Goal: Task Accomplishment & Management: Manage account settings

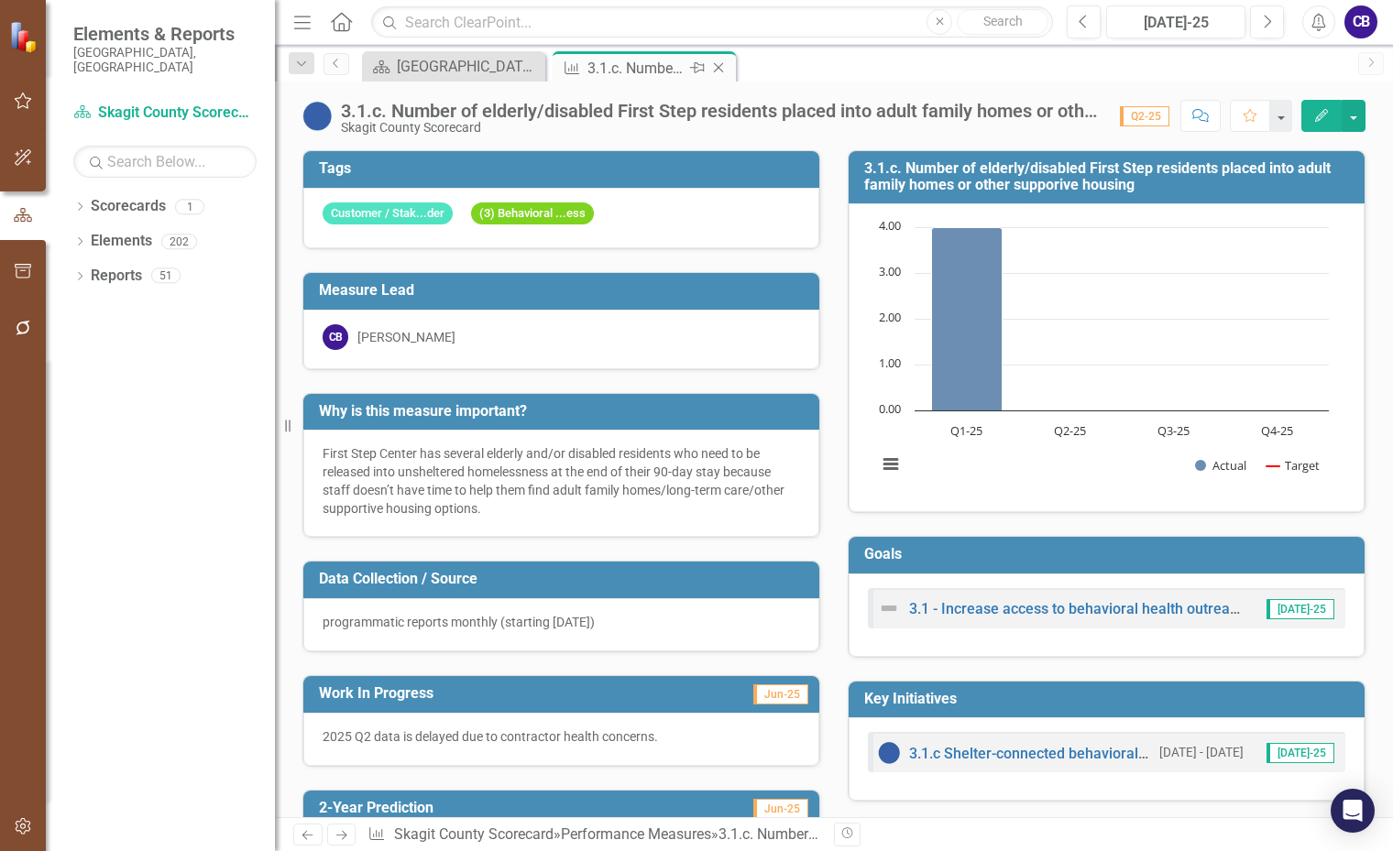
click at [717, 61] on icon "Close" at bounding box center [718, 67] width 18 height 15
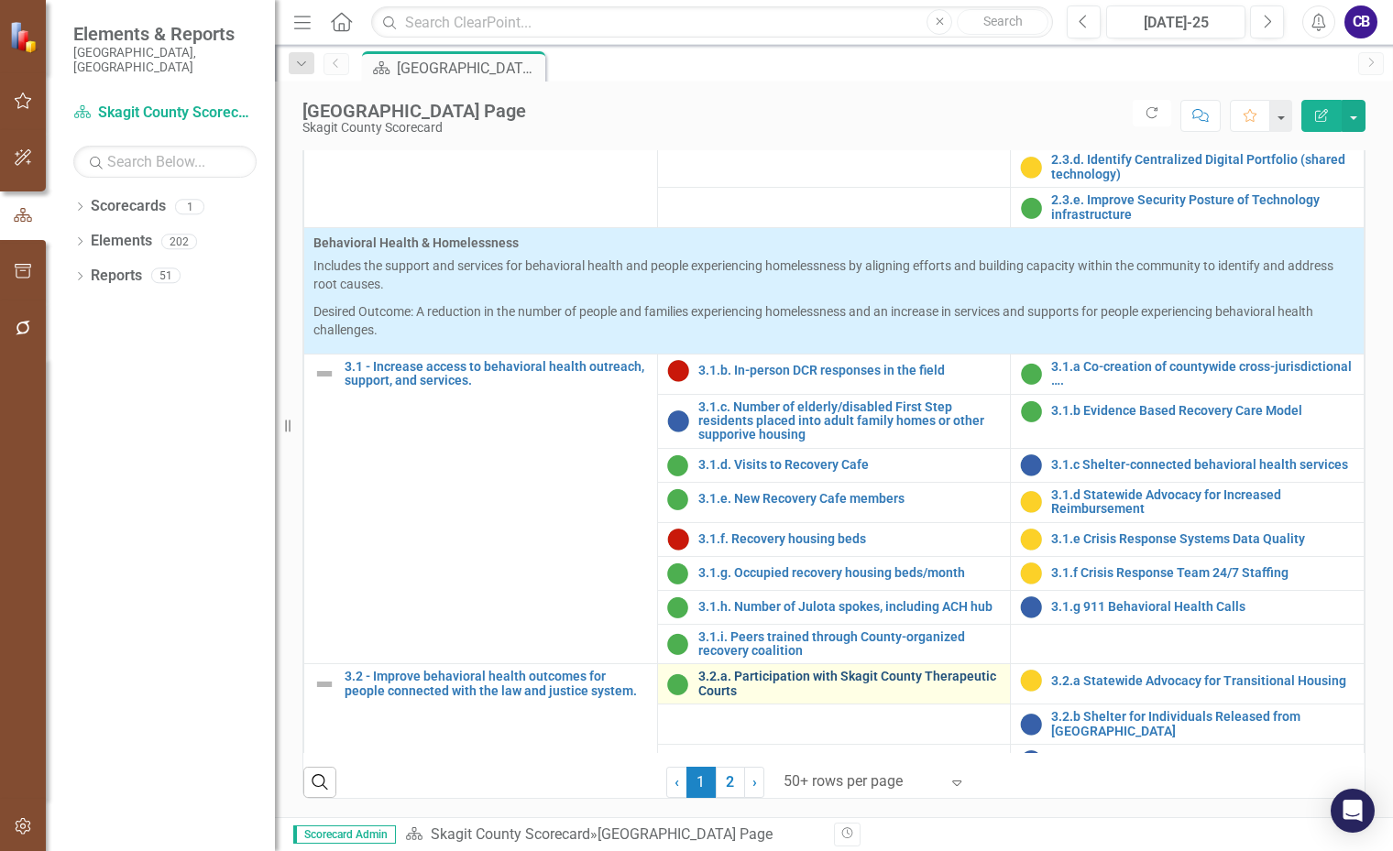
scroll to position [1008, 0]
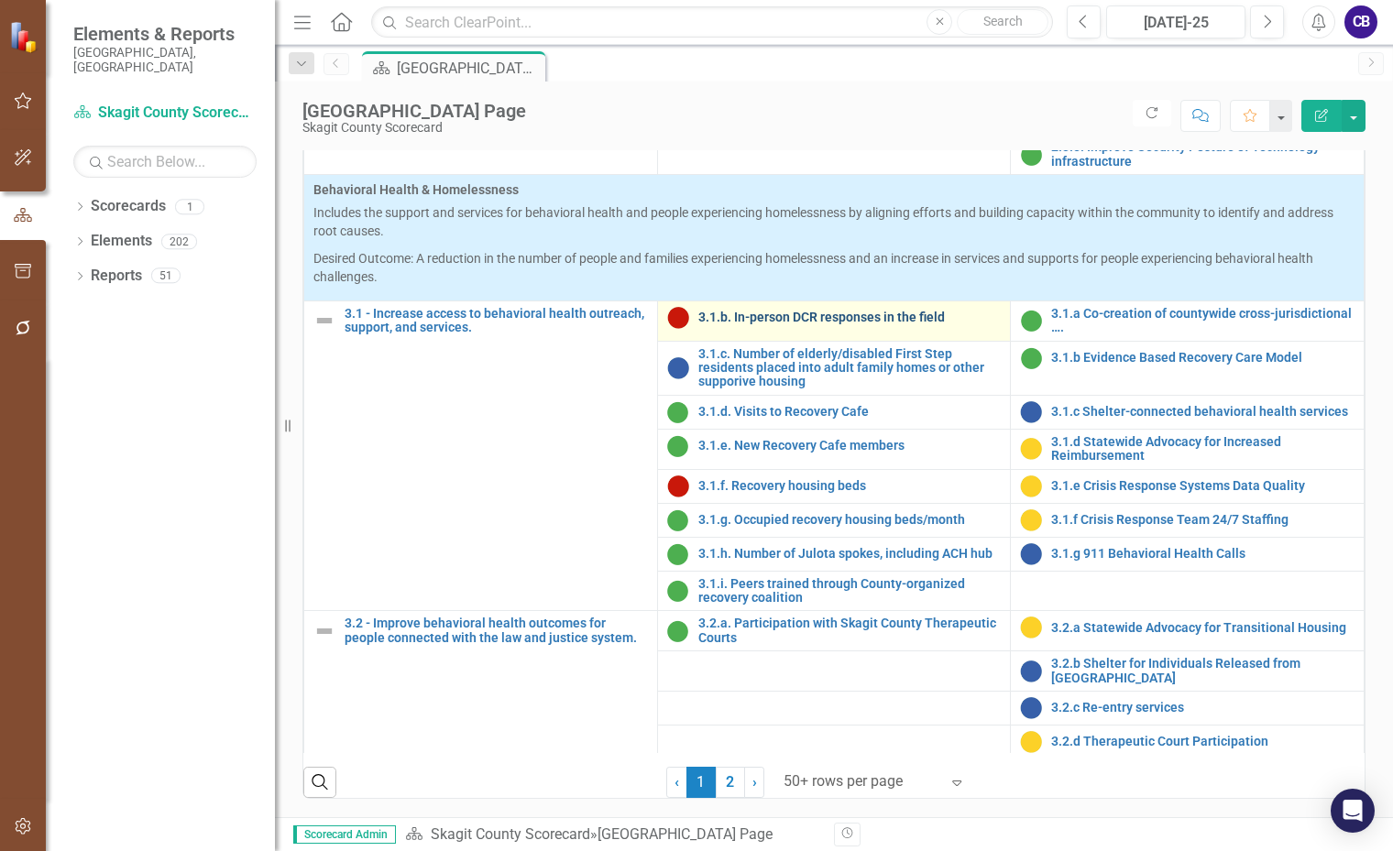
click at [764, 324] on link "3.1.b. In-person DCR responses in the field" at bounding box center [849, 318] width 303 height 14
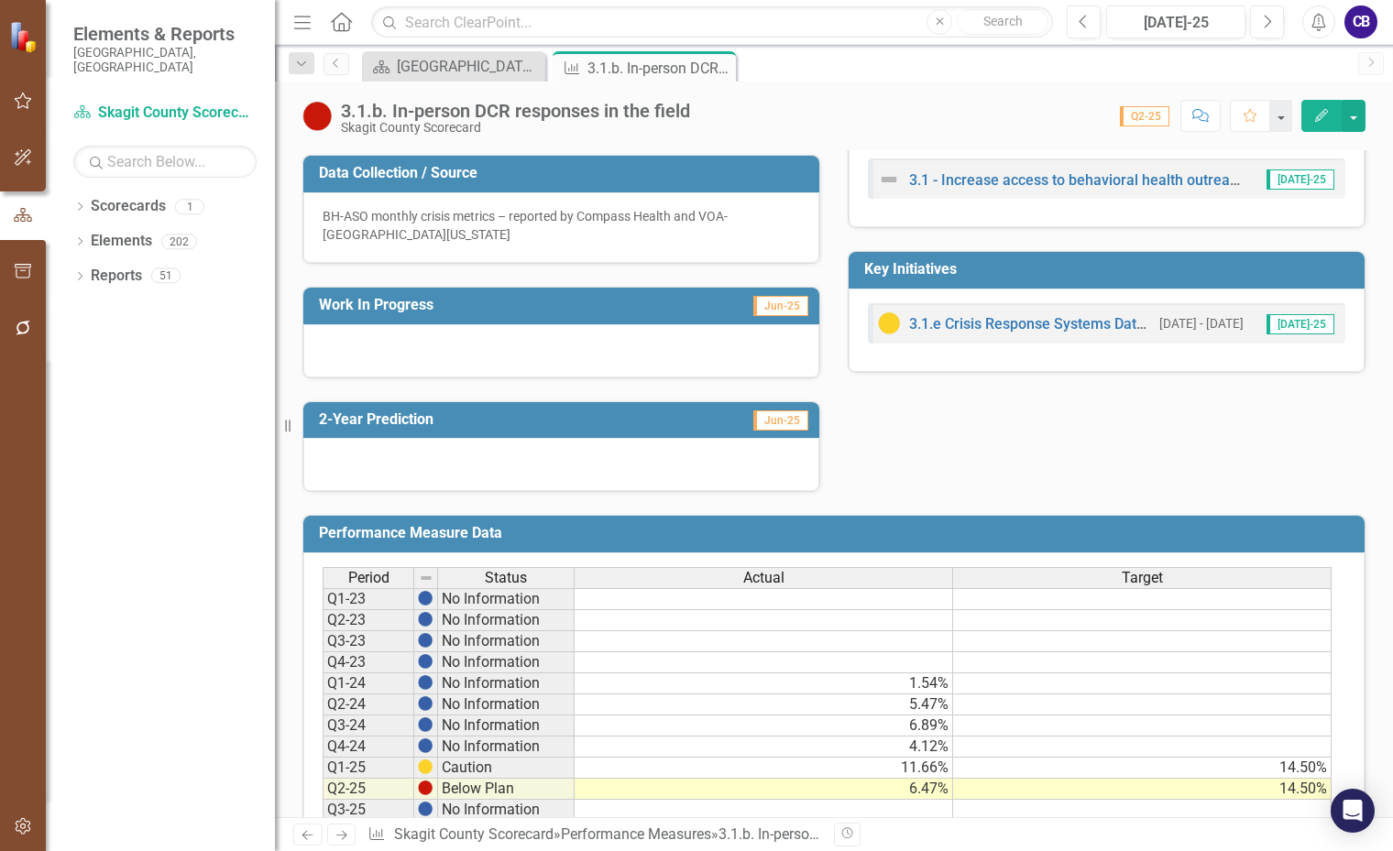
scroll to position [458, 0]
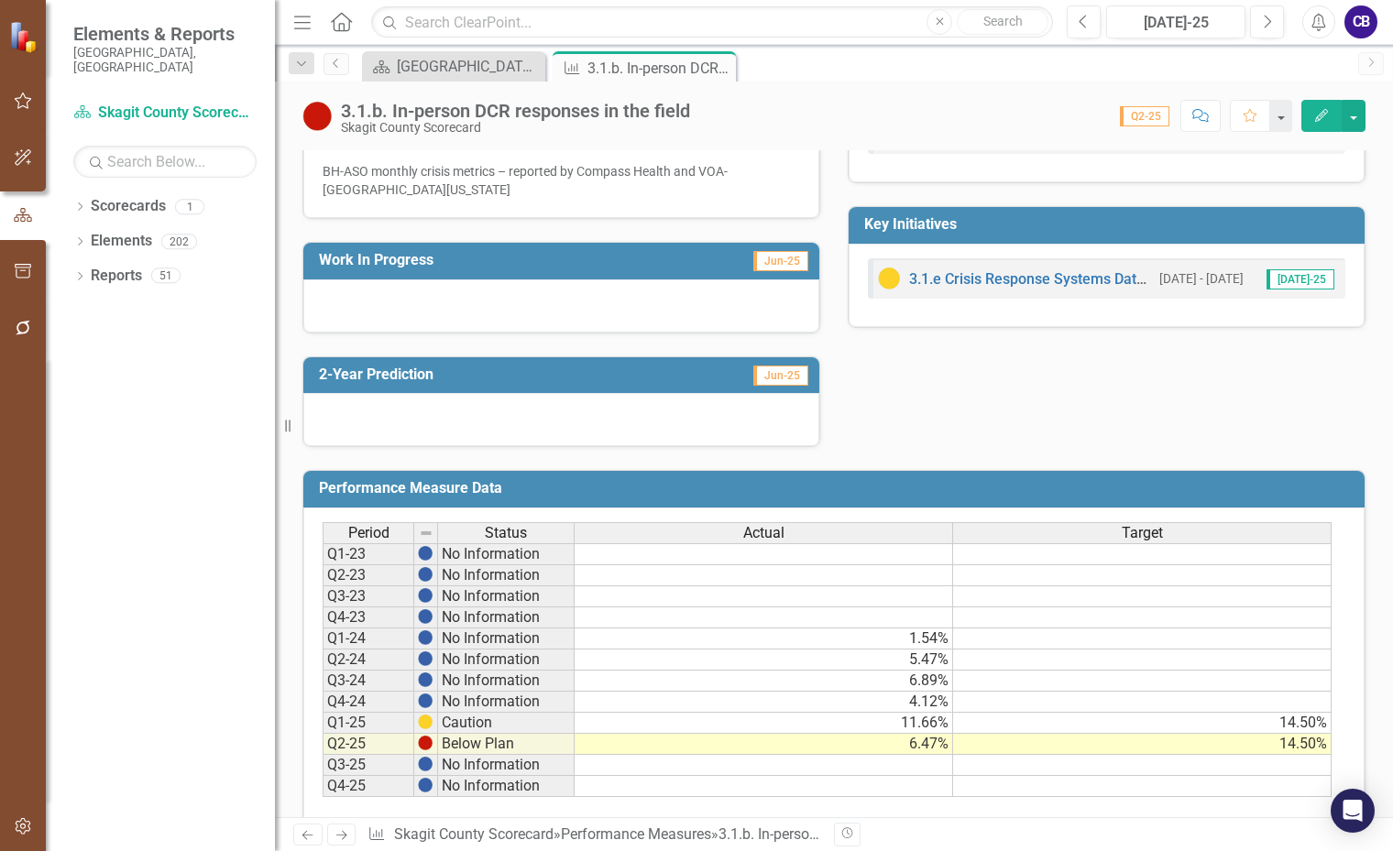
click at [341, 311] on div at bounding box center [561, 305] width 516 height 53
click at [337, 296] on div at bounding box center [561, 305] width 516 height 53
click at [354, 303] on div at bounding box center [561, 305] width 516 height 53
click at [354, 304] on div at bounding box center [561, 305] width 516 height 53
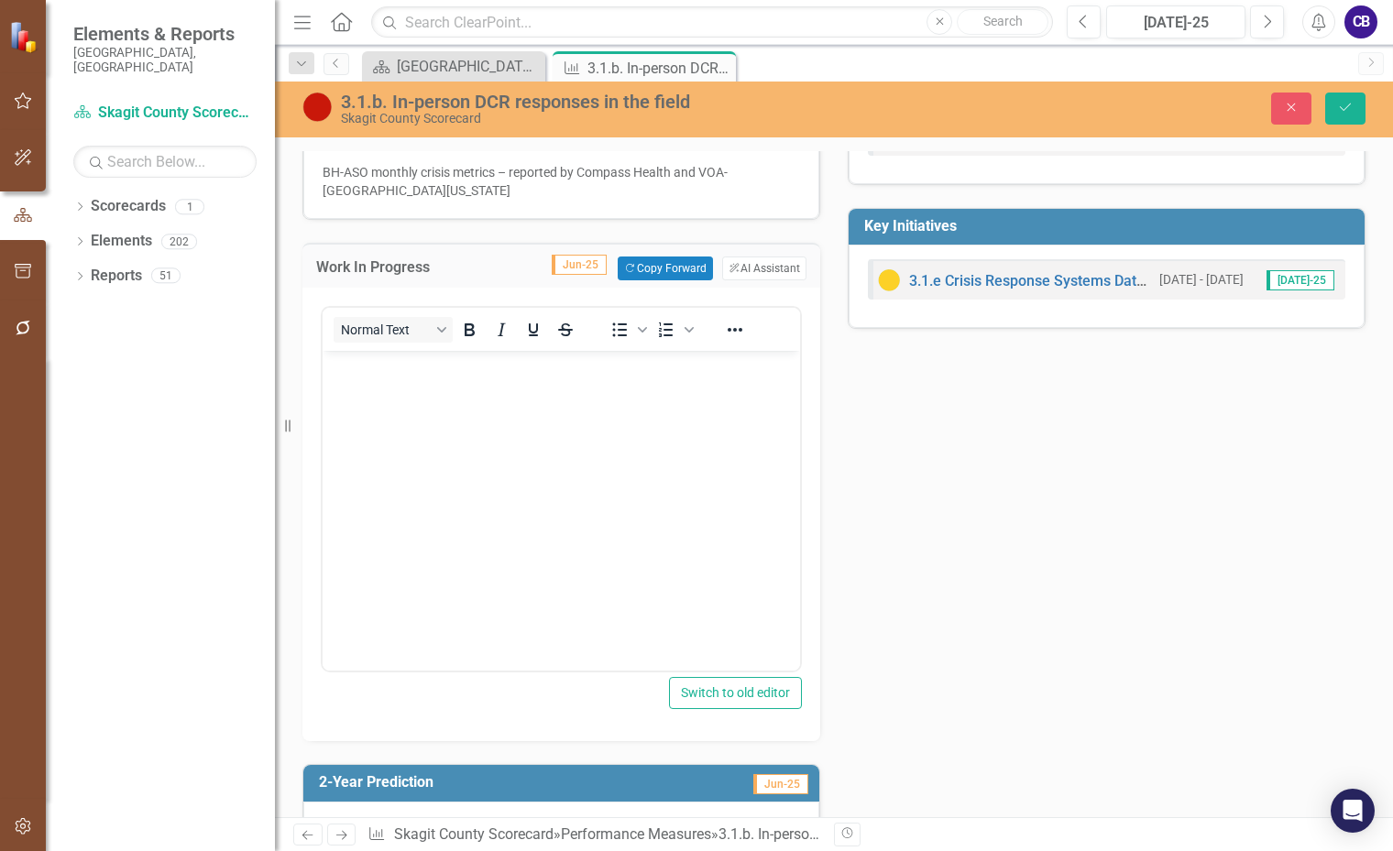
scroll to position [0, 0]
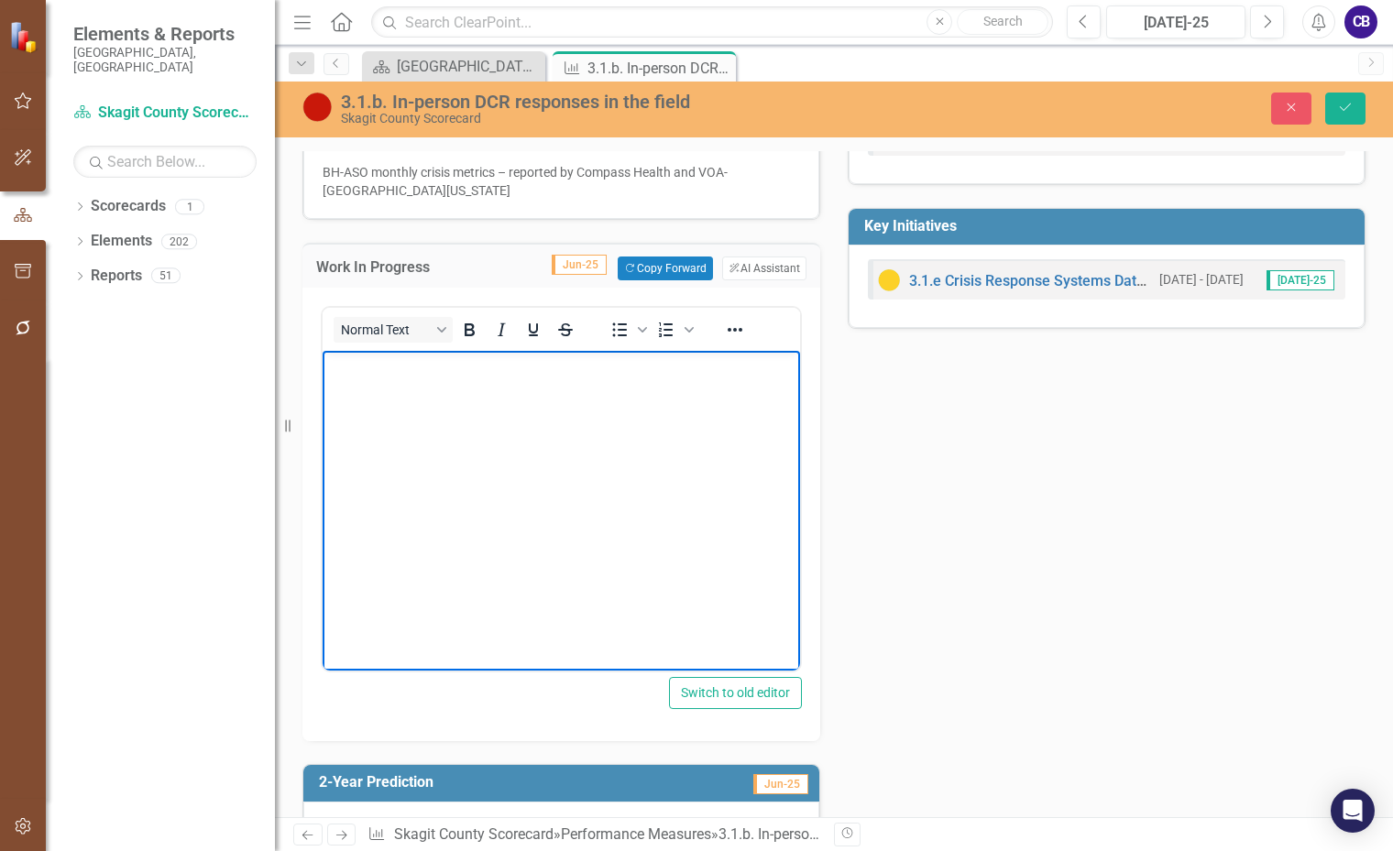
click at [373, 377] on p "Rich Text Area. Press ALT-0 for help." at bounding box center [561, 367] width 468 height 22
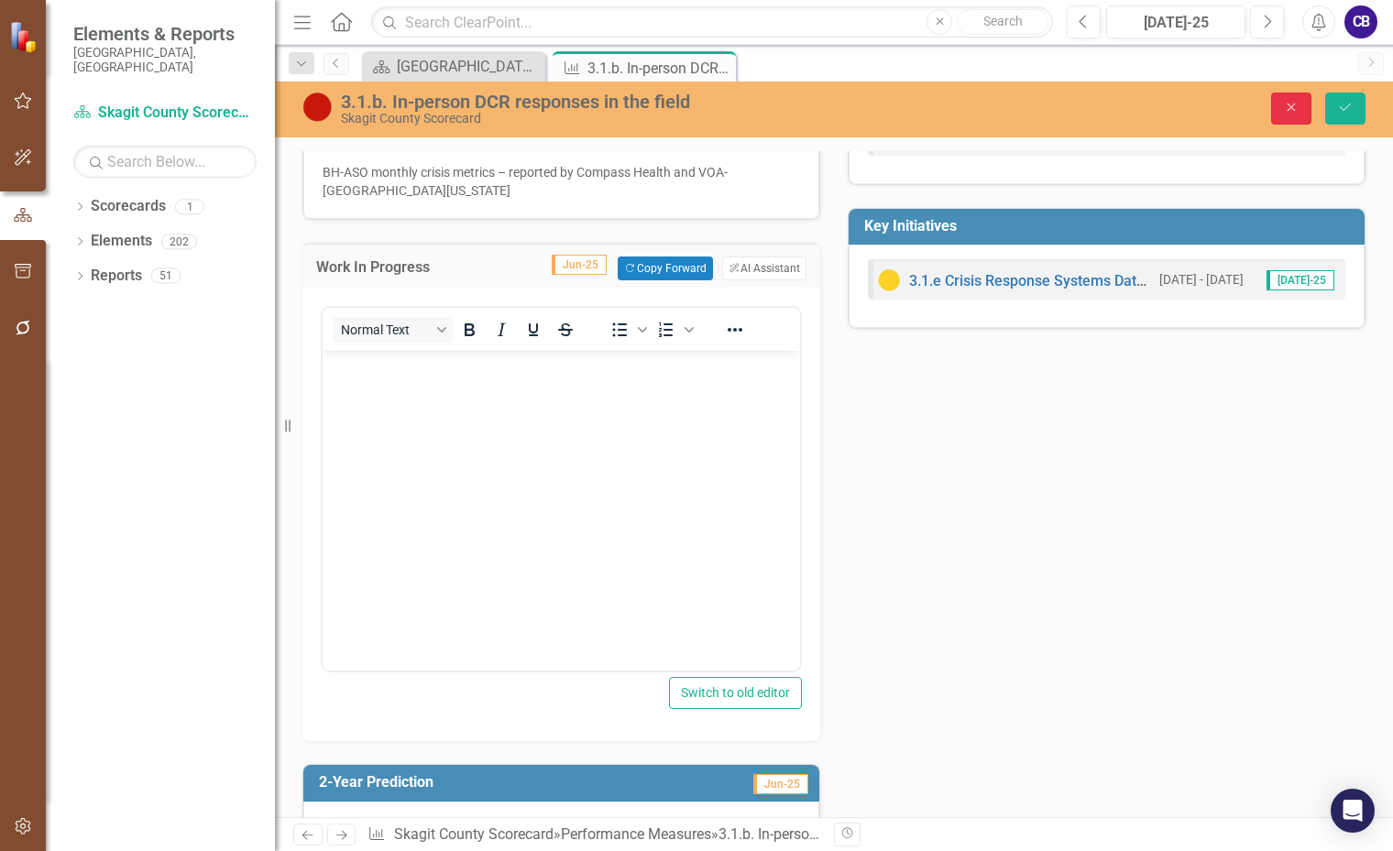
click at [1287, 99] on button "Close" at bounding box center [1291, 109] width 40 height 32
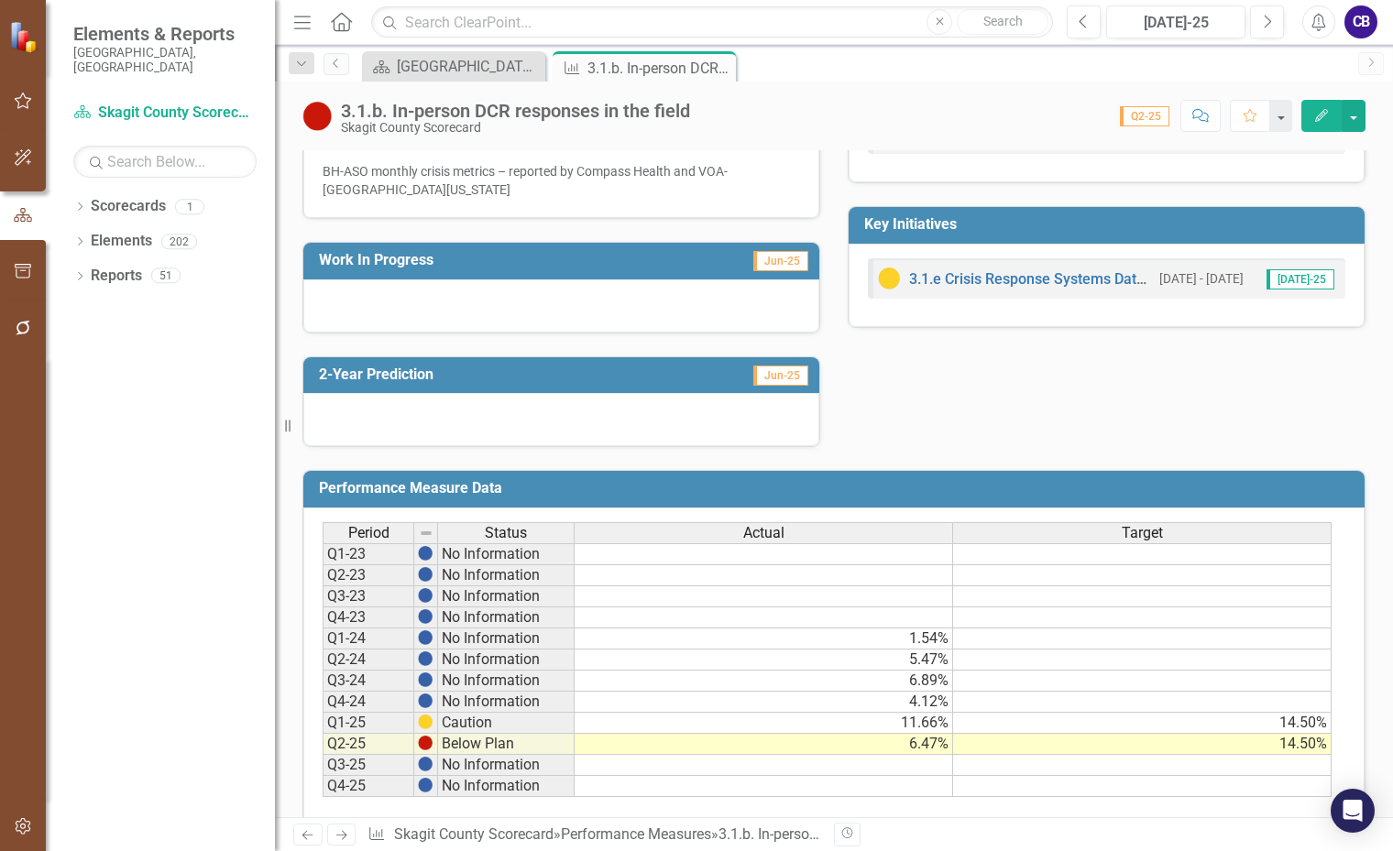
click at [0, 0] on icon at bounding box center [0, 0] width 0 height 0
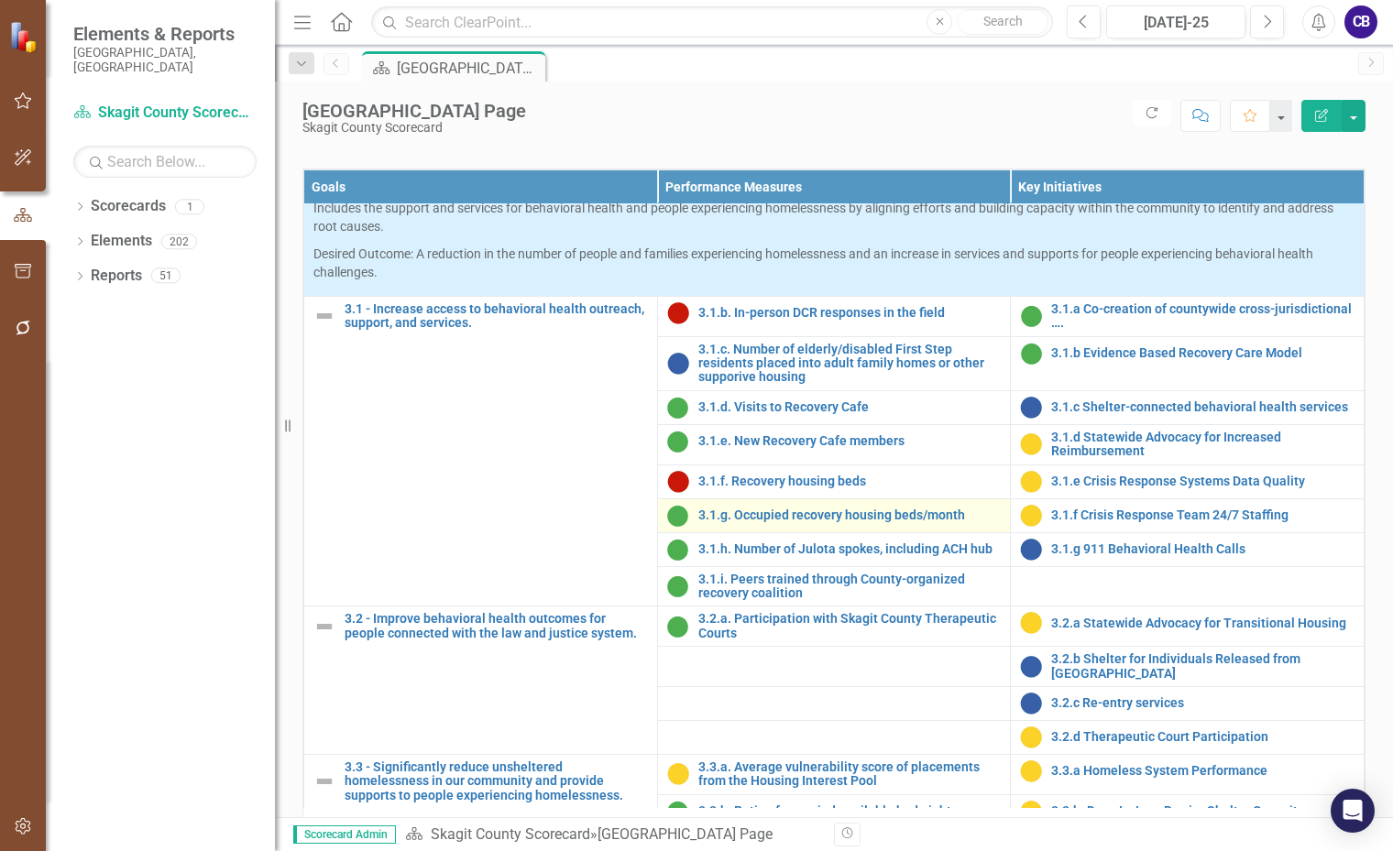
scroll to position [1100, 0]
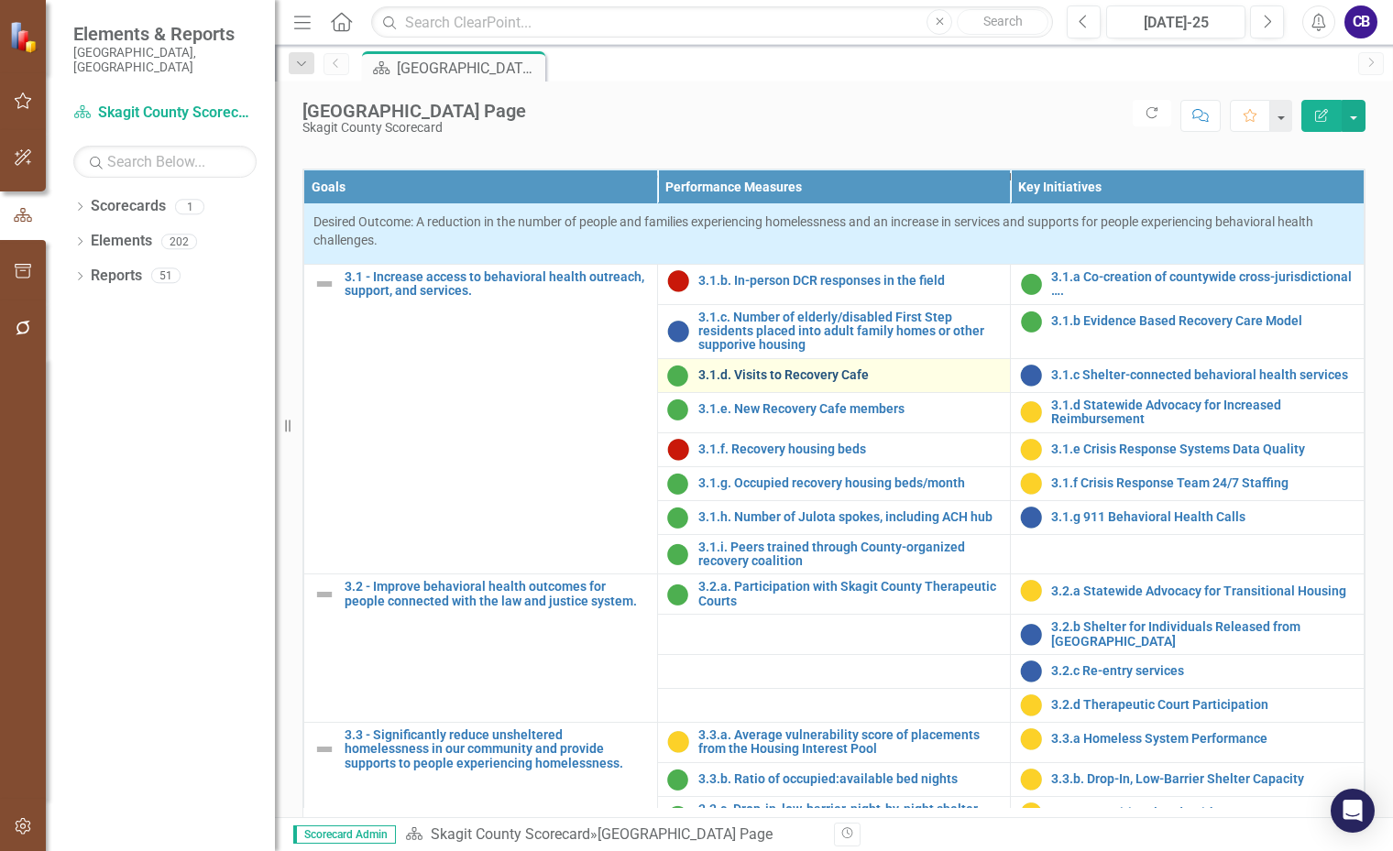
click at [821, 382] on link "3.1.d. Visits to Recovery Cafe" at bounding box center [849, 375] width 303 height 14
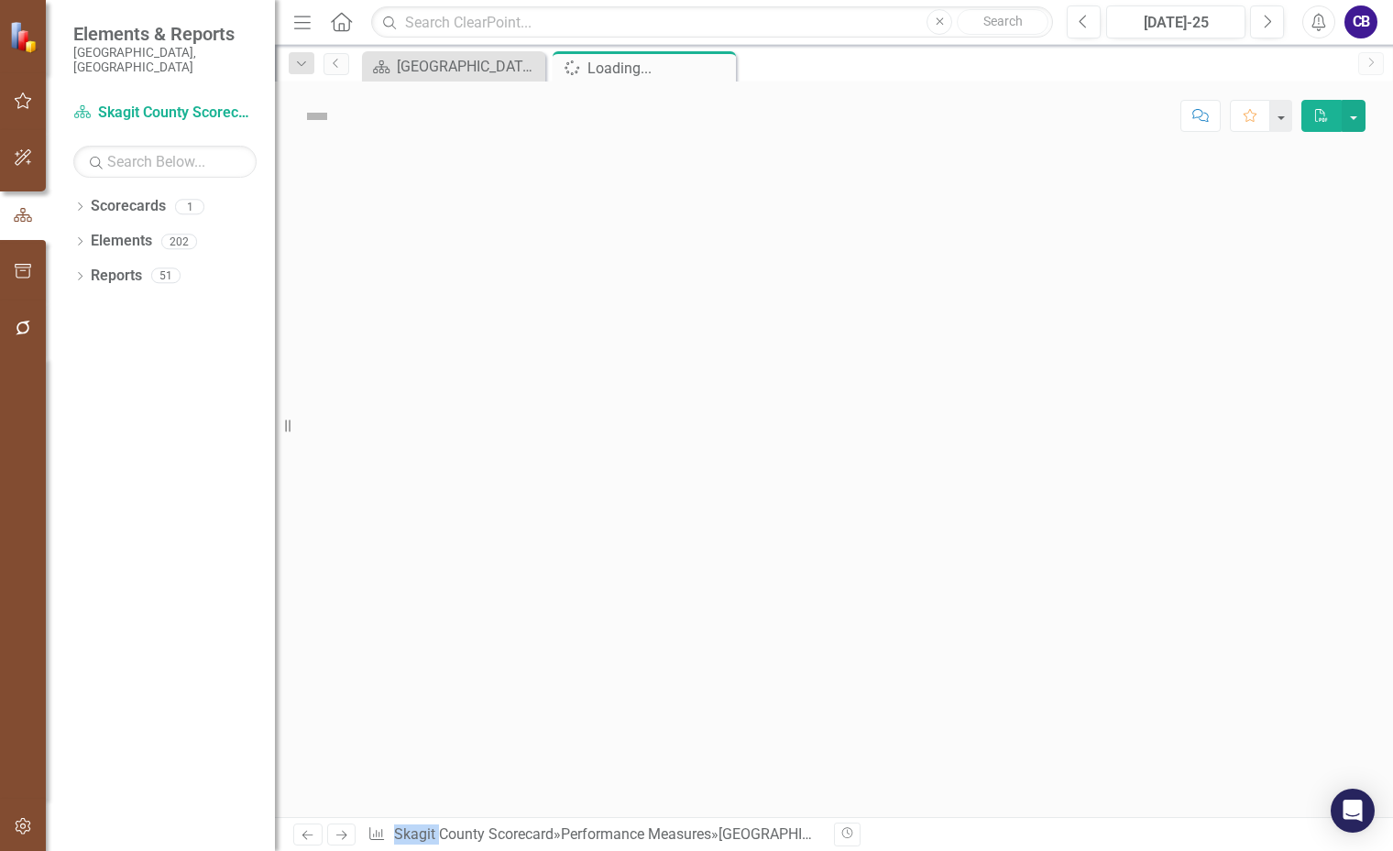
click at [821, 544] on div at bounding box center [834, 483] width 1118 height 667
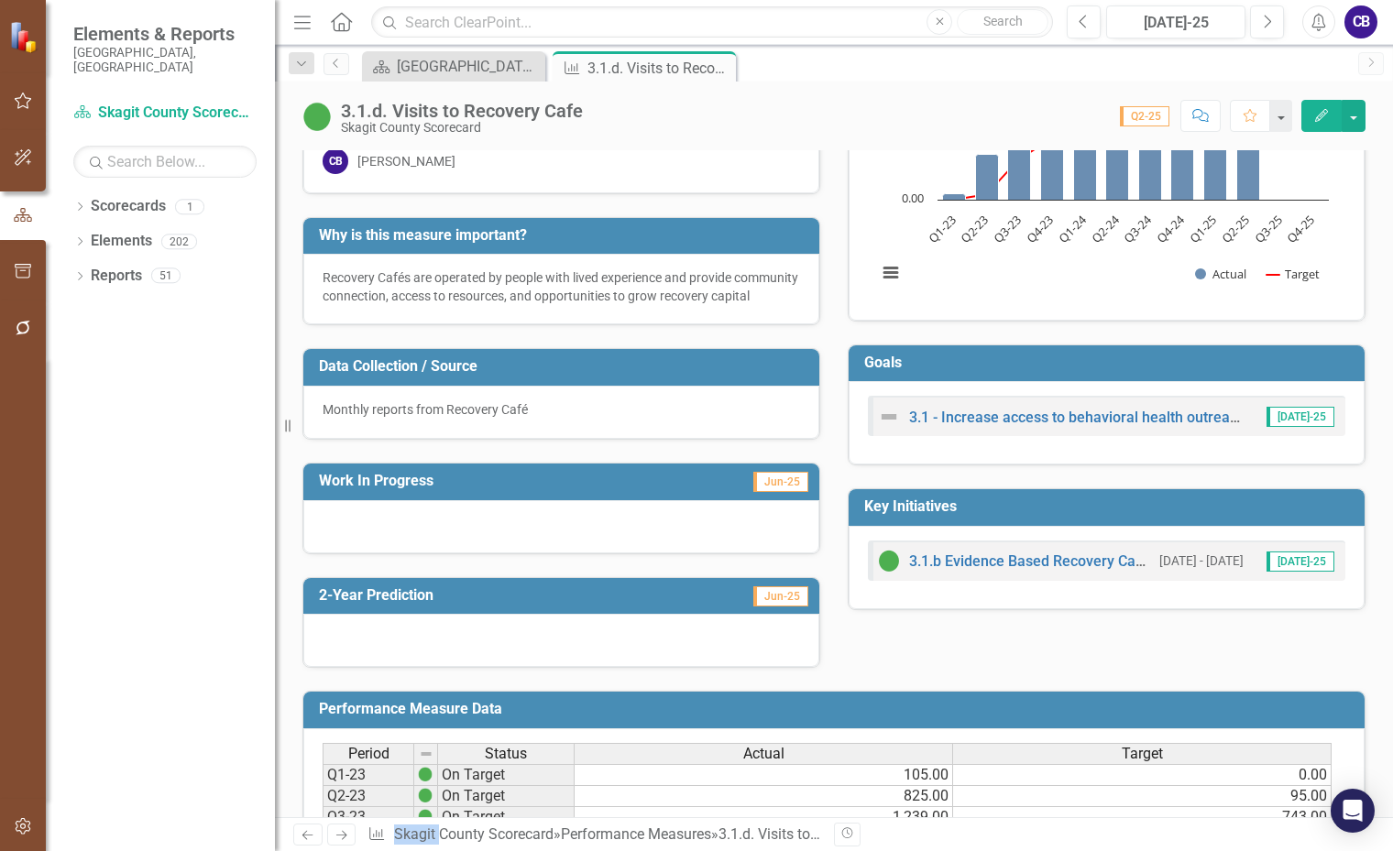
scroll to position [183, 0]
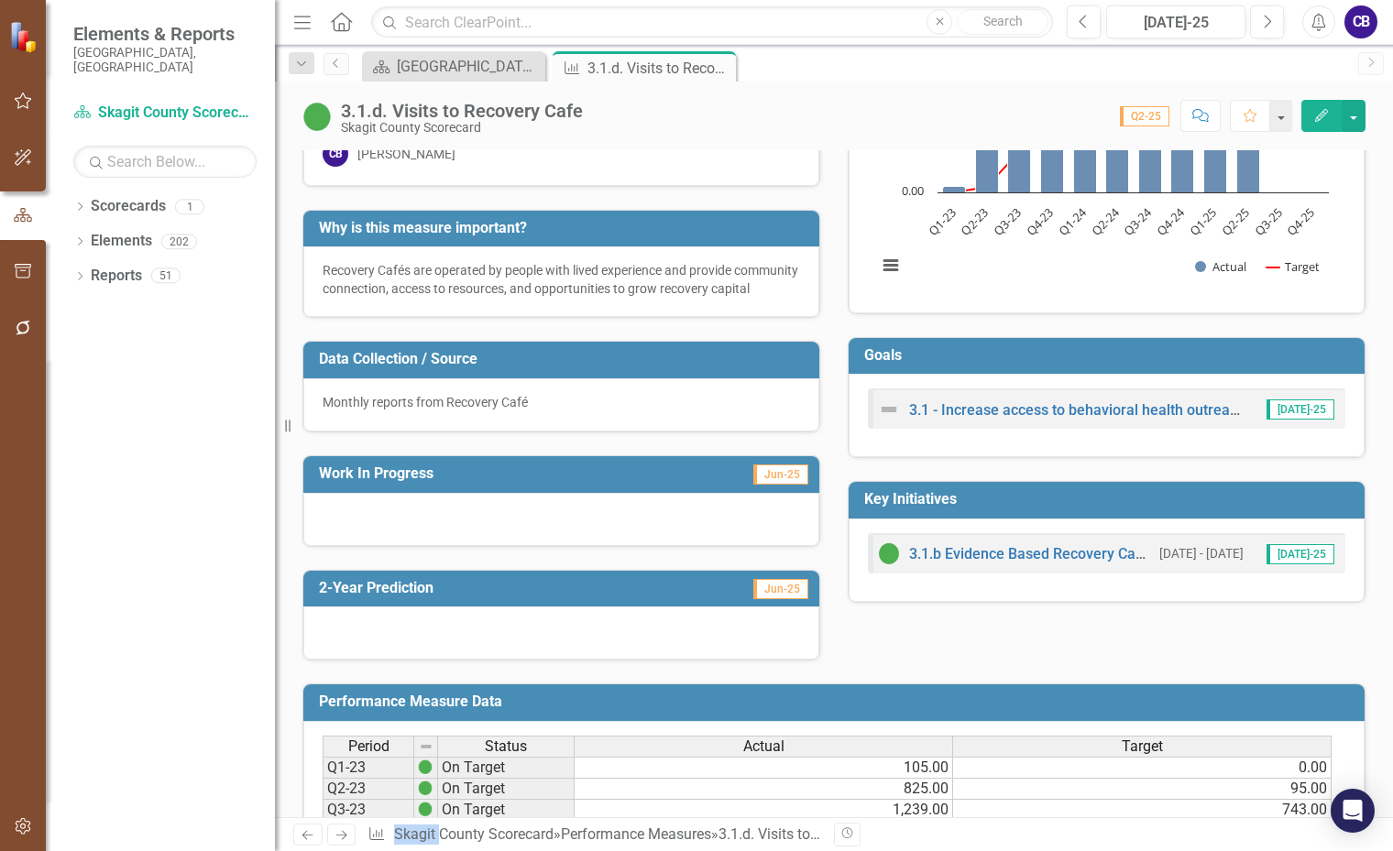
click at [419, 546] on div at bounding box center [561, 519] width 516 height 53
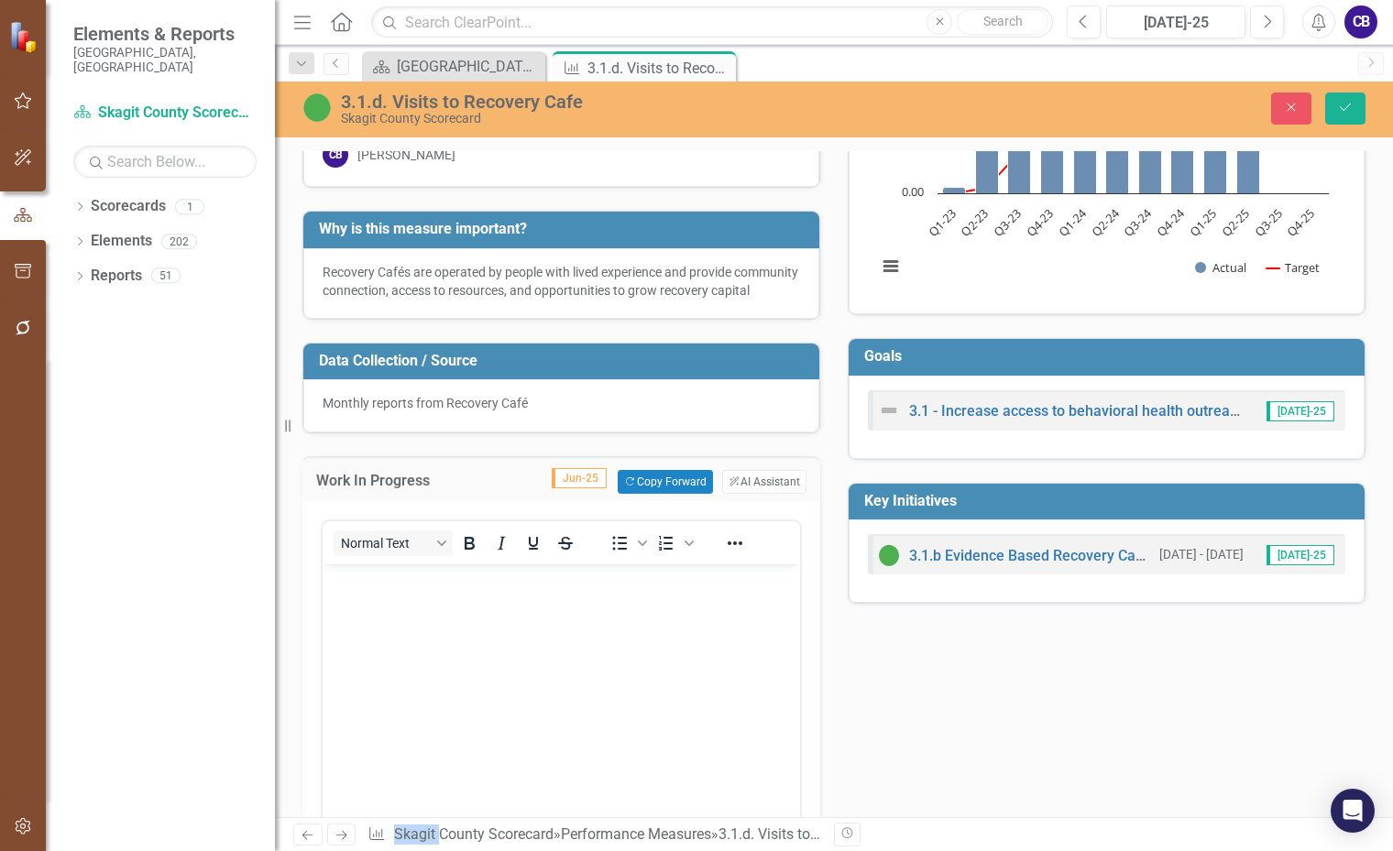
scroll to position [0, 0]
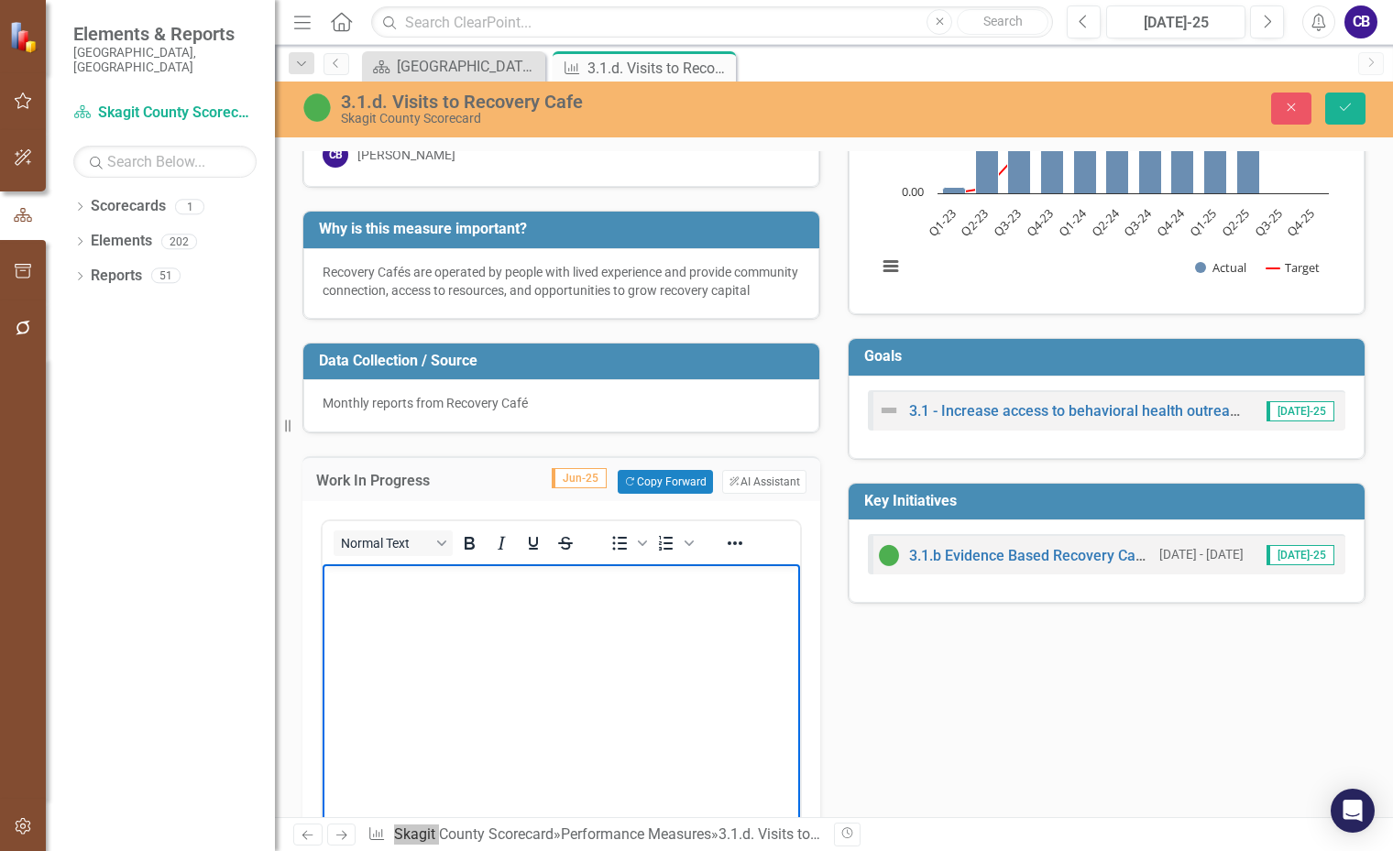
click at [411, 593] on body "Rich Text Area. Press ALT-0 for help." at bounding box center [561, 701] width 477 height 275
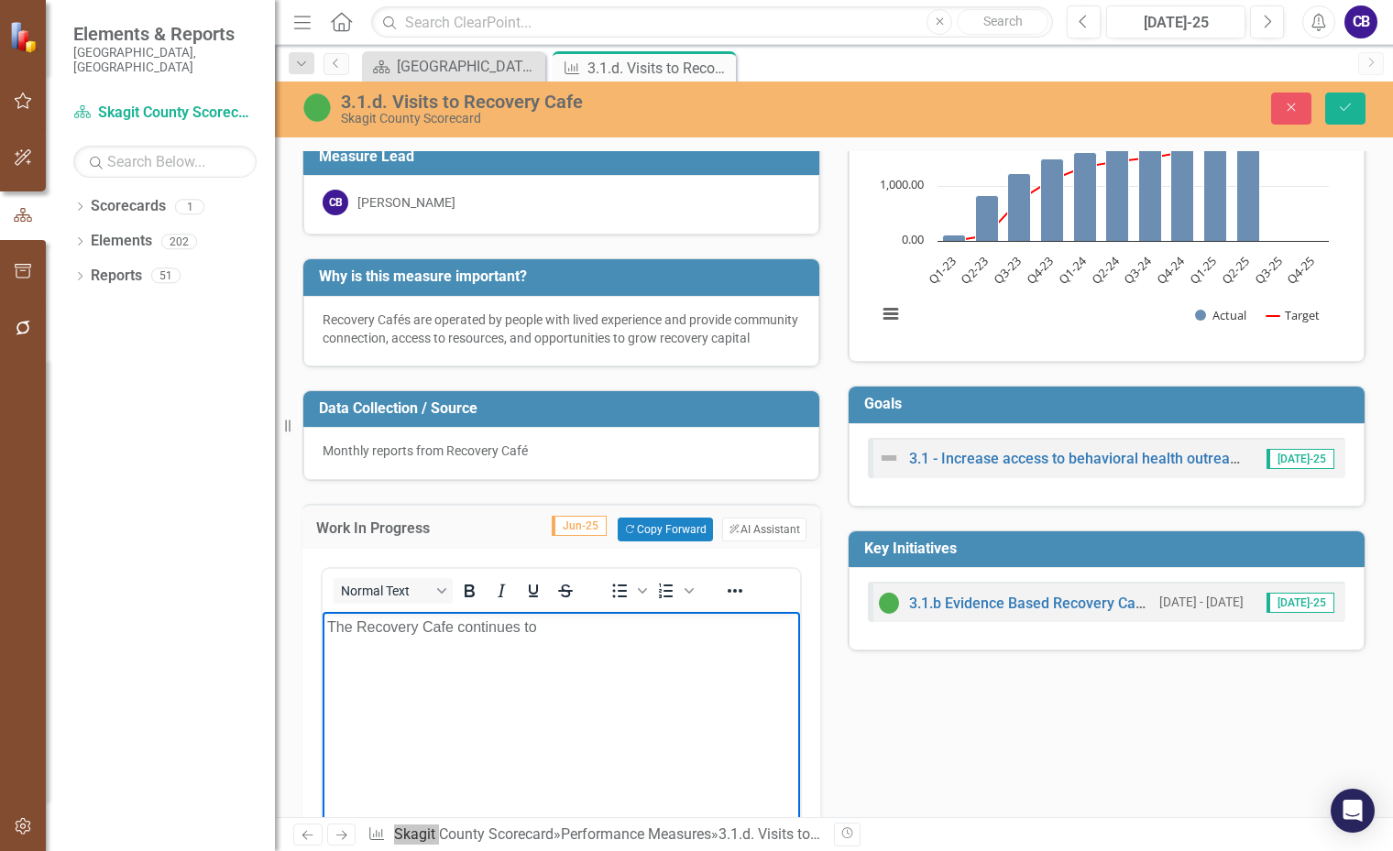
scroll to position [367, 0]
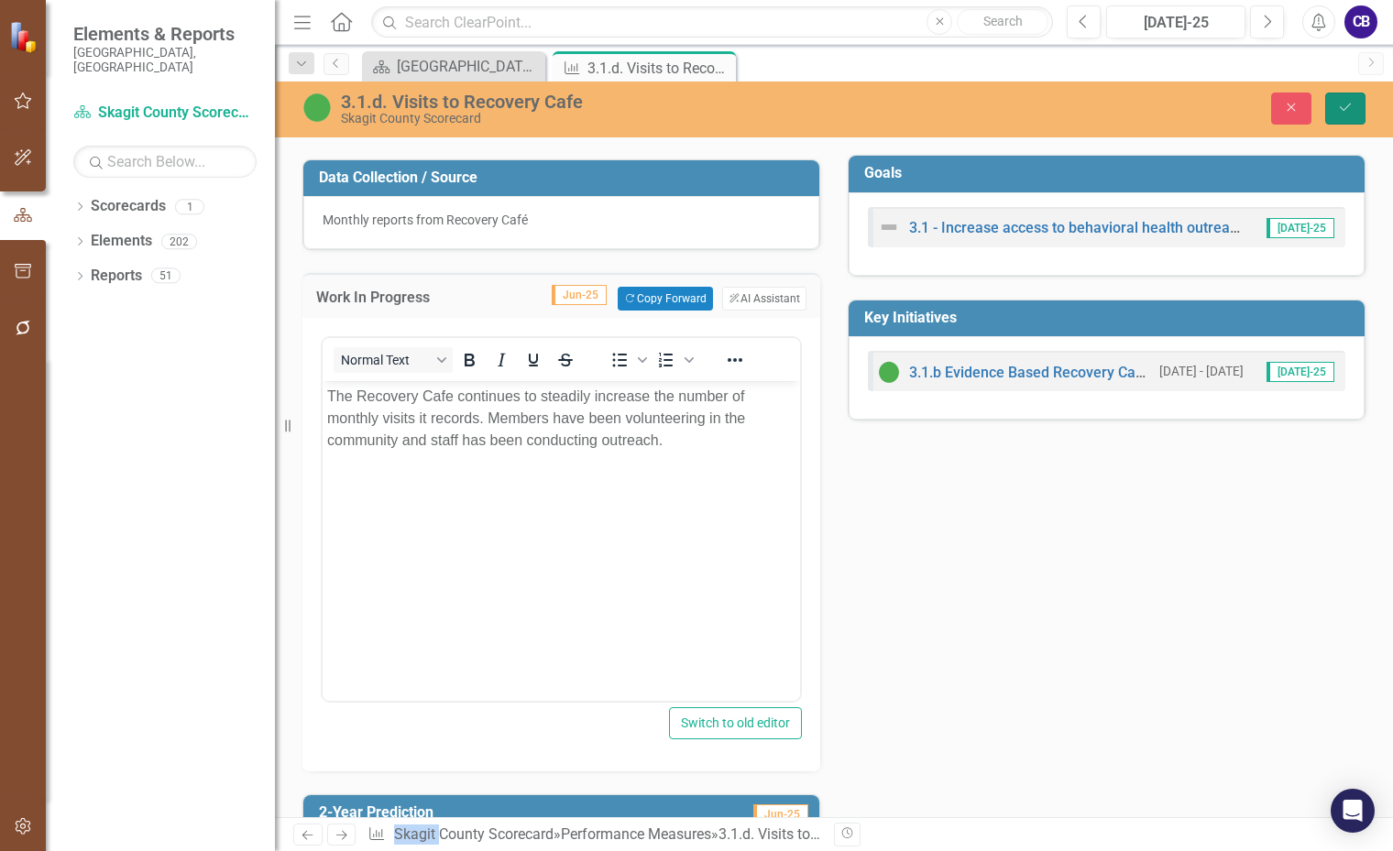
click at [1351, 110] on icon "Save" at bounding box center [1345, 107] width 16 height 13
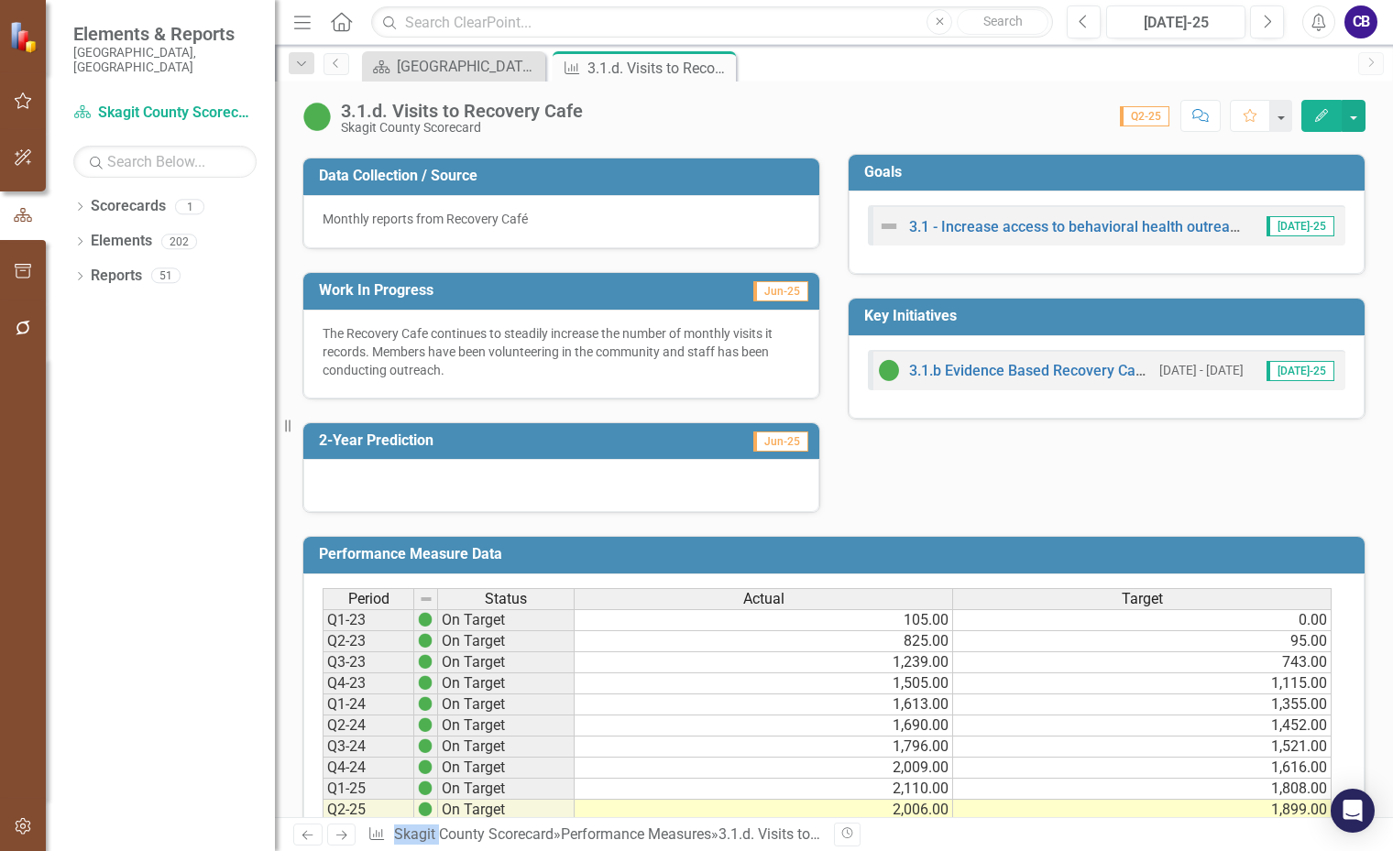
click at [407, 489] on div at bounding box center [561, 485] width 516 height 53
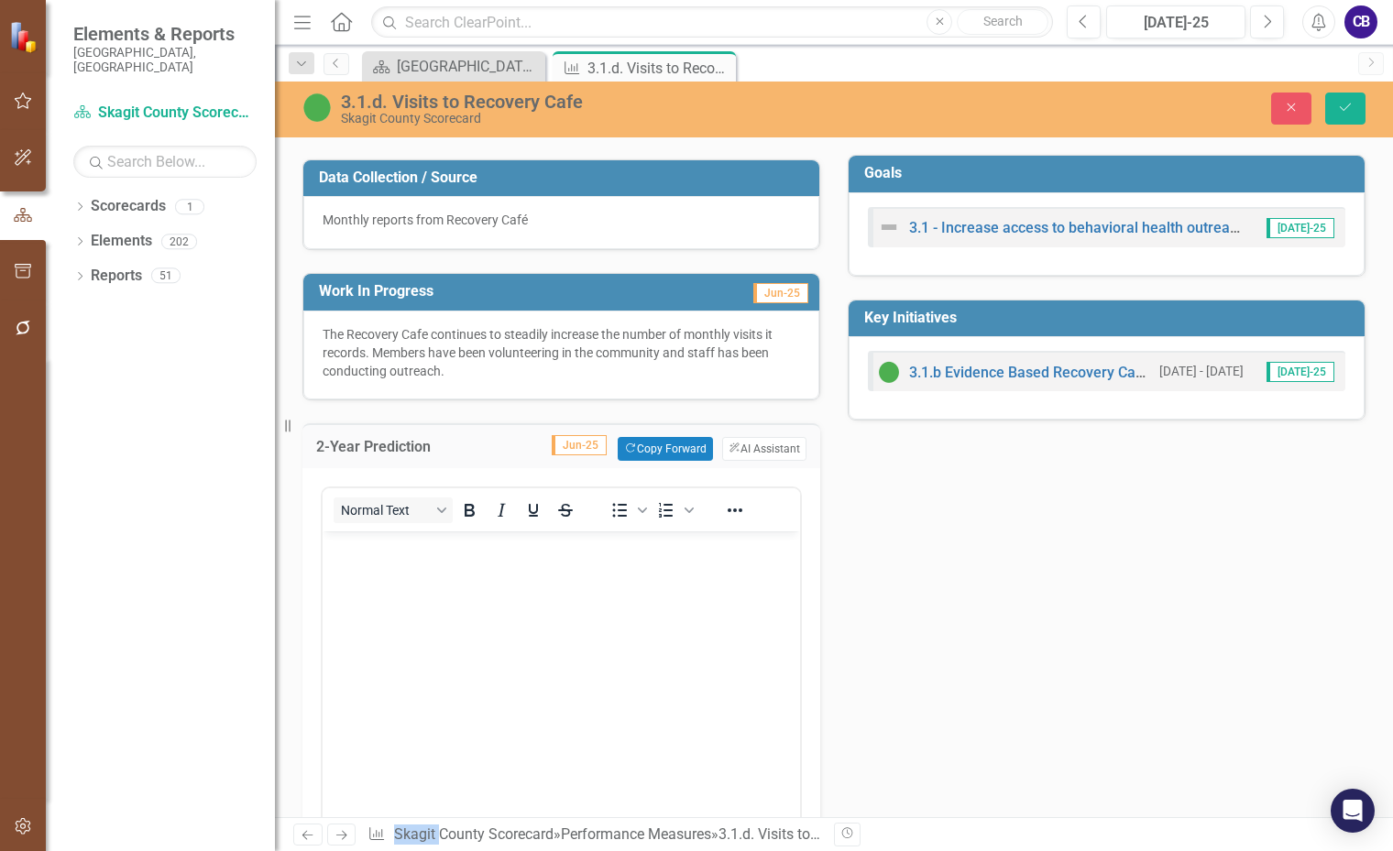
scroll to position [458, 0]
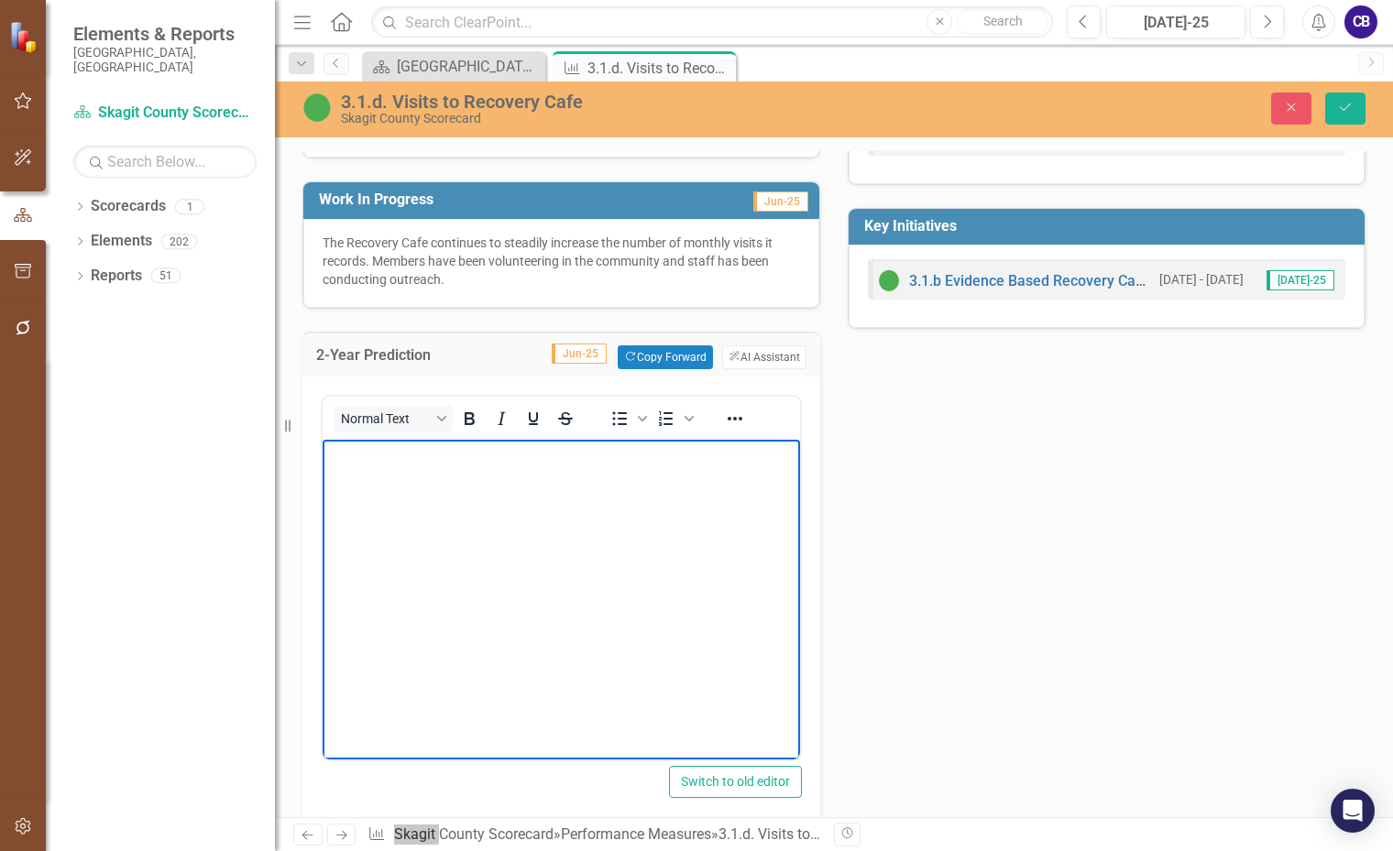
click at [391, 466] on body "Rich Text Area. Press ALT-0 for help." at bounding box center [561, 576] width 477 height 275
